Goal: Information Seeking & Learning: Learn about a topic

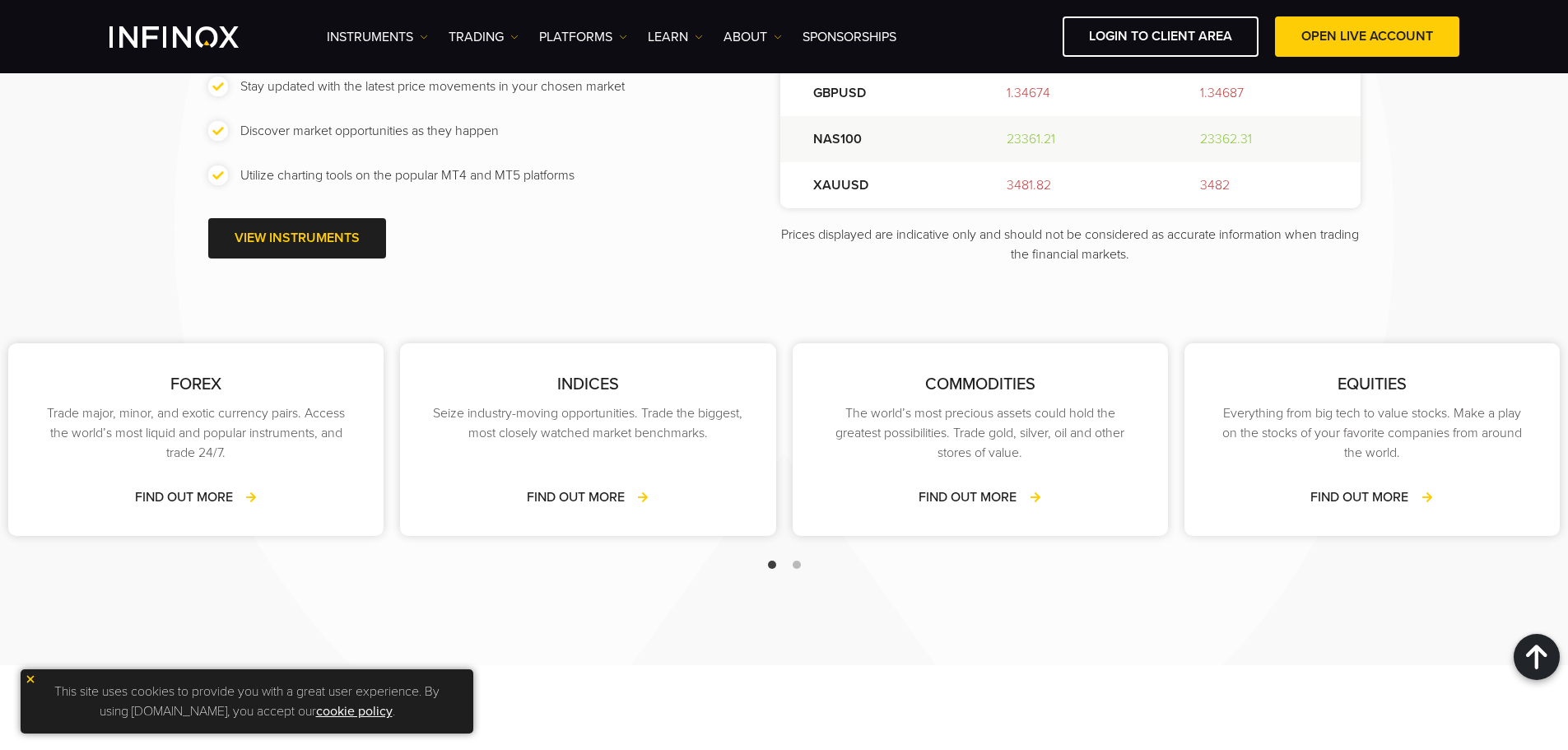
scroll to position [1482, 0]
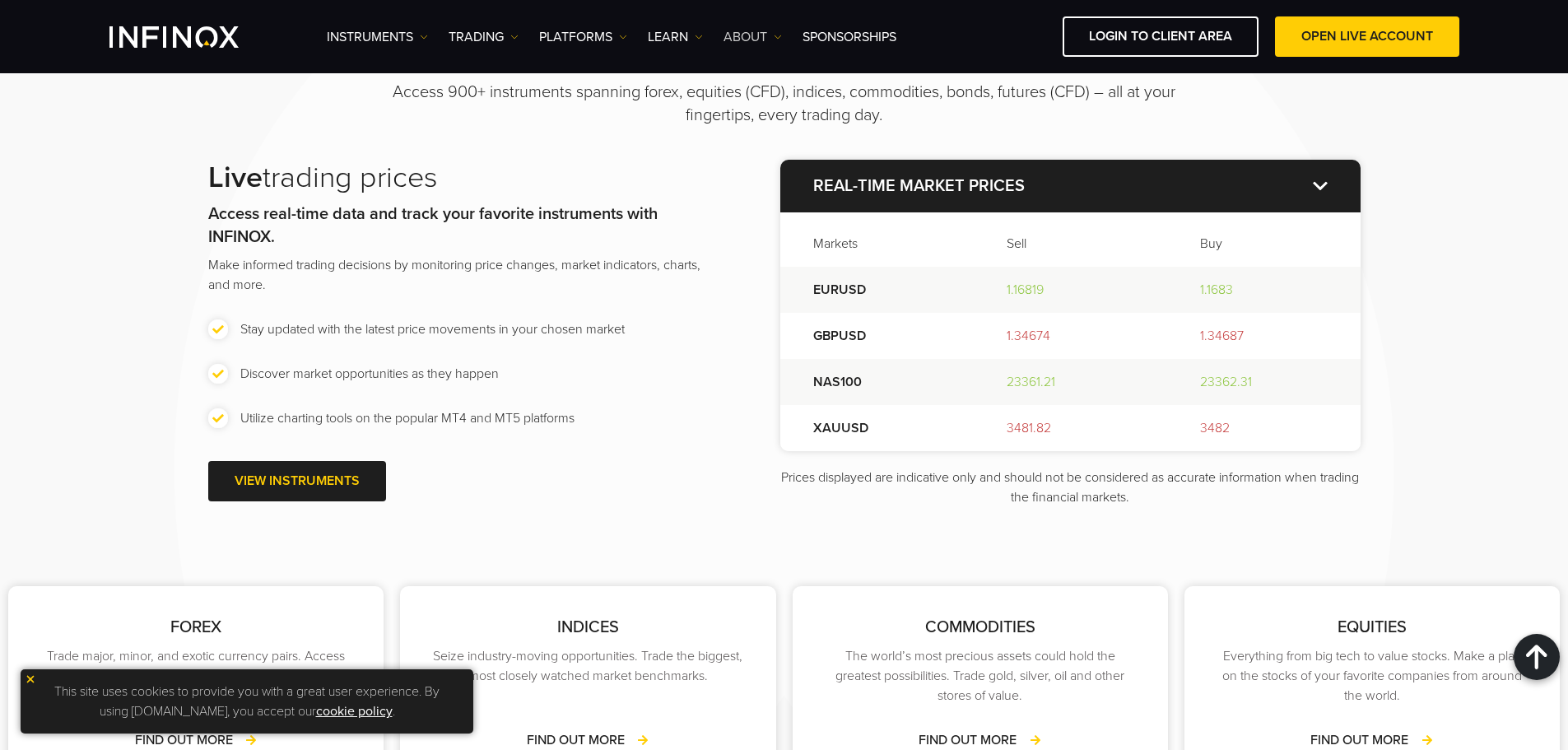
click at [736, 42] on link "ABOUT" at bounding box center [753, 37] width 59 height 20
click at [744, 81] on link "About INFINOX" at bounding box center [783, 89] width 120 height 35
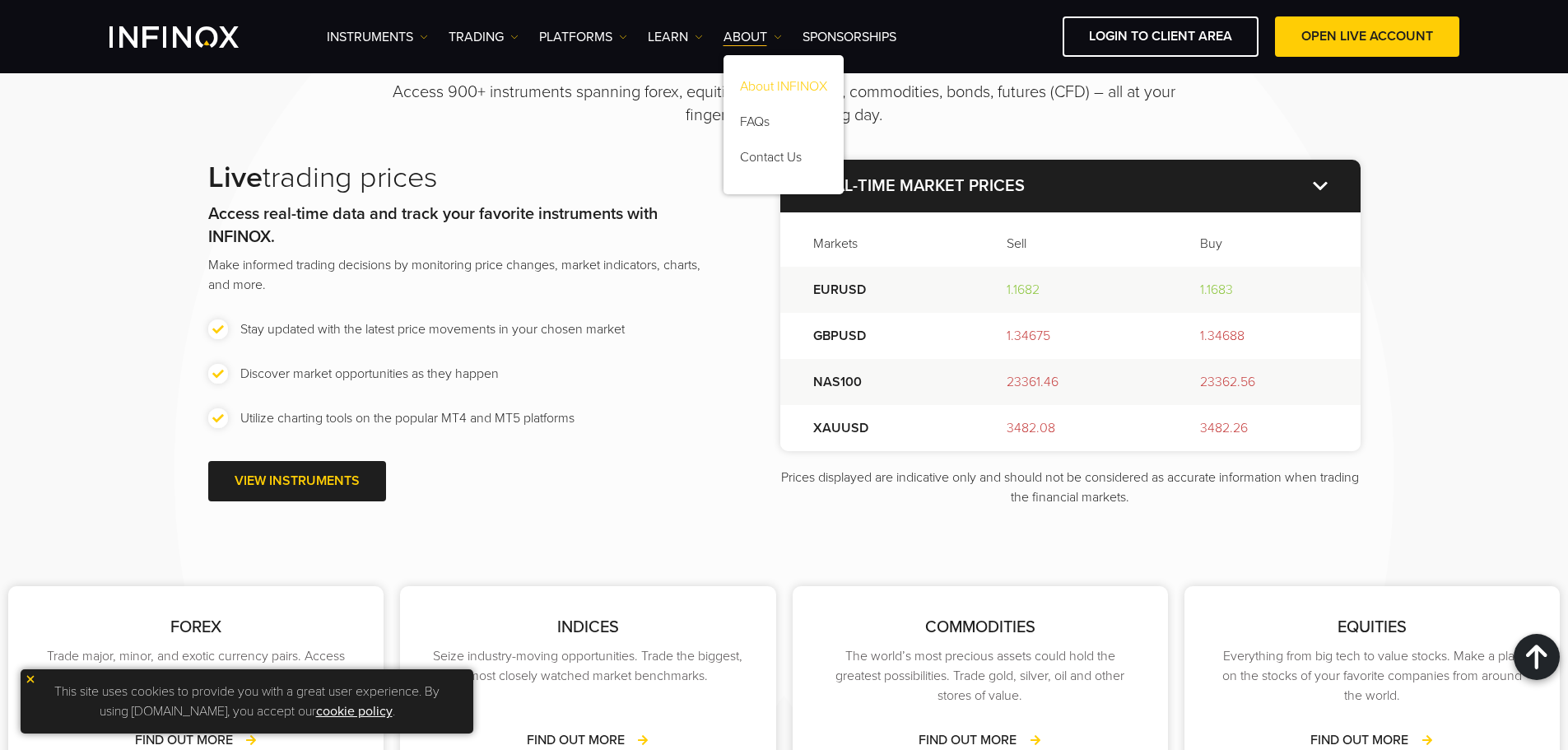
click at [753, 85] on link "About INFINOX" at bounding box center [783, 89] width 120 height 35
click at [800, 85] on link "About INFINOX" at bounding box center [783, 89] width 120 height 35
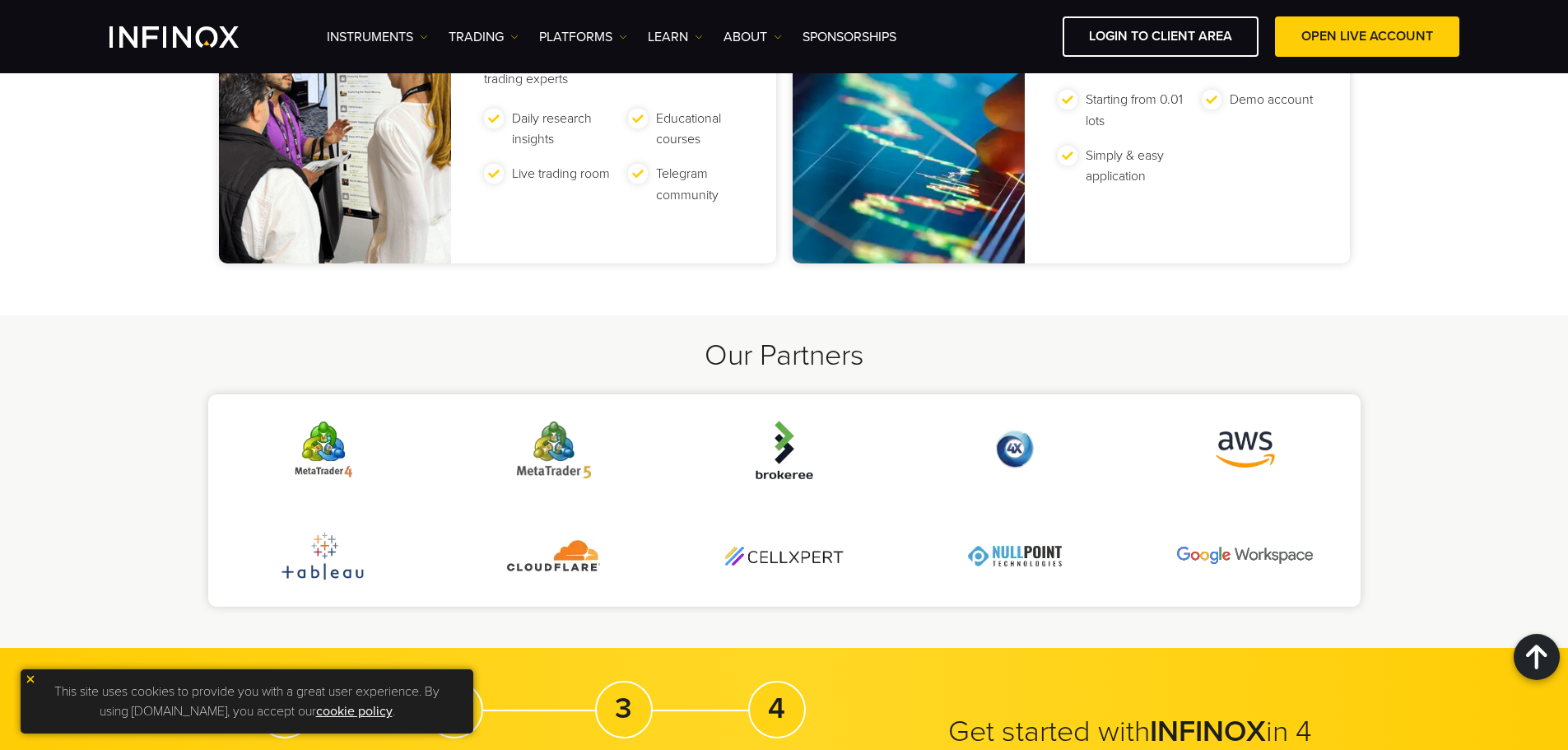
scroll to position [3622, 0]
